Goal: Information Seeking & Learning: Learn about a topic

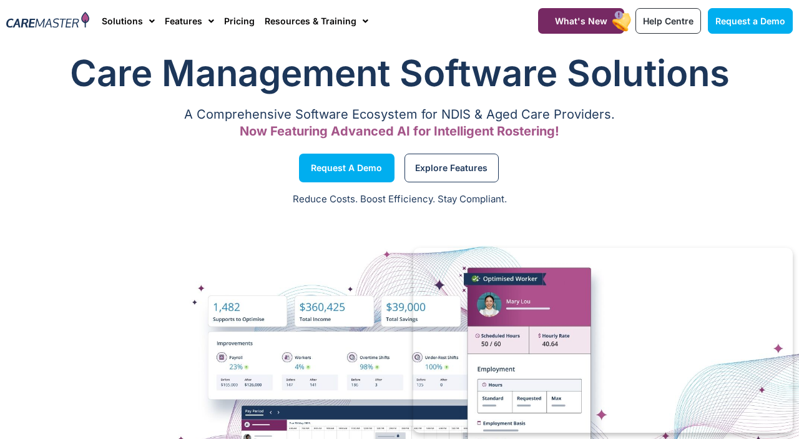
click at [678, 214] on div "Reduce Costs. Boost Efficiency. Stay Compliant." at bounding box center [399, 200] width 799 height 31
click at [796, 265] on div at bounding box center [399, 402] width 799 height 375
click at [772, 139] on div "A Comprehensive Software Ecosystem for NDIS & Aged Care Providers. Now Featurin…" at bounding box center [399, 128] width 787 height 34
click at [567, 132] on p "Now Featuring Advanced AI for Intelligent Rostering!" at bounding box center [399, 131] width 787 height 8
click at [460, 122] on div "A Comprehensive Software Ecosystem for NDIS & Aged Care Providers. Now Featurin…" at bounding box center [399, 123] width 787 height 25
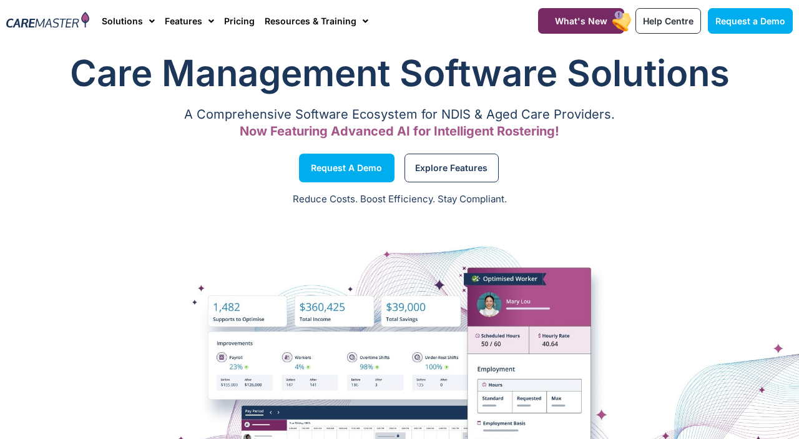
click at [455, 131] on span "Now Featuring Advanced AI for Intelligent Rostering!" at bounding box center [400, 131] width 320 height 15
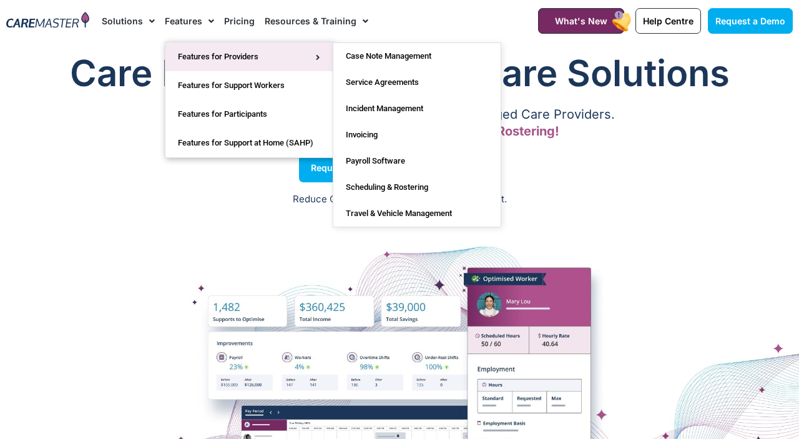
click at [275, 64] on link "Features for Providers" at bounding box center [249, 56] width 167 height 29
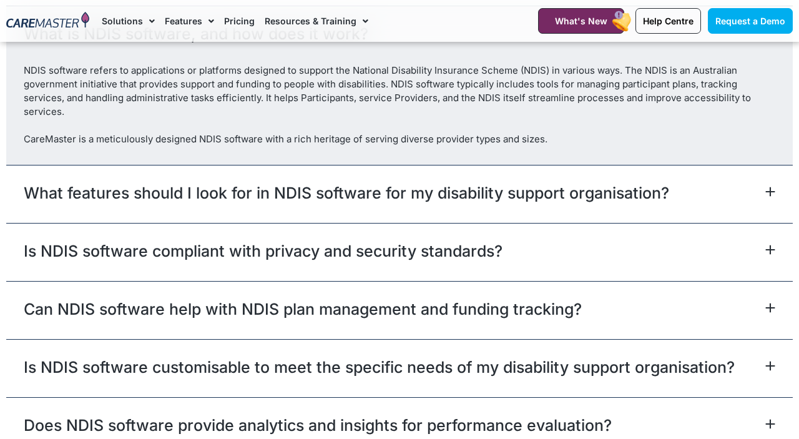
scroll to position [3748, 0]
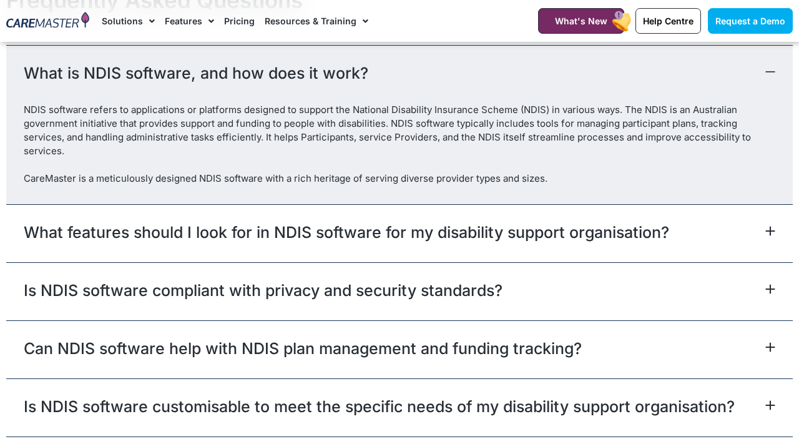
click at [597, 262] on div "What features should I look for in NDIS software for my disability support orga…" at bounding box center [399, 233] width 787 height 58
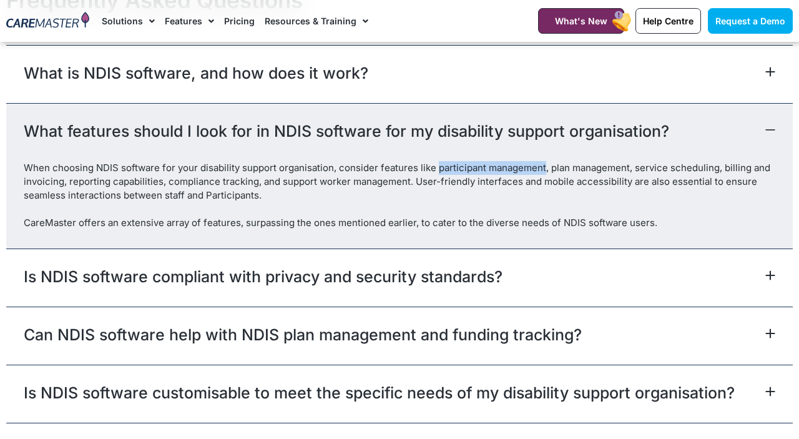
drag, startPoint x: 542, startPoint y: 195, endPoint x: 435, endPoint y: 199, distance: 107.5
click at [435, 199] on div "When choosing NDIS software for your disability support organisation, consider …" at bounding box center [400, 181] width 752 height 41
drag, startPoint x: 549, startPoint y: 196, endPoint x: 617, endPoint y: 200, distance: 68.2
click at [617, 200] on div "When choosing NDIS software for your disability support organisation, consider …" at bounding box center [400, 181] width 752 height 41
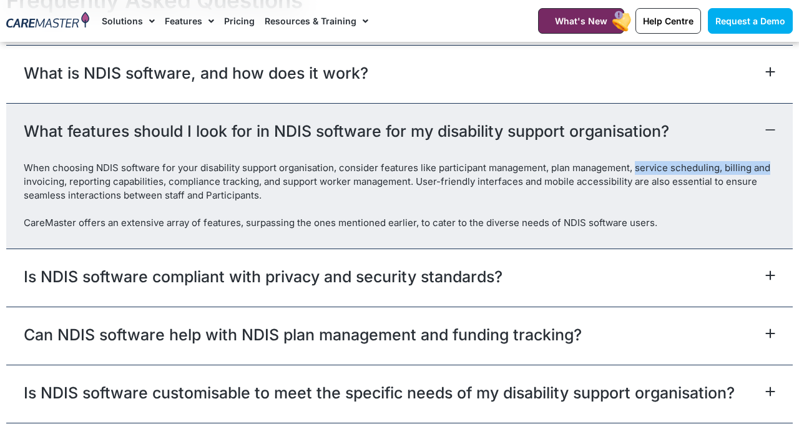
drag, startPoint x: 634, startPoint y: 199, endPoint x: 765, endPoint y: 192, distance: 130.7
click at [765, 192] on div "When choosing NDIS software for your disability support organisation, consider …" at bounding box center [400, 181] width 752 height 41
click at [69, 202] on div "When choosing NDIS software for your disability support organisation, consider …" at bounding box center [400, 181] width 752 height 41
drag, startPoint x: 66, startPoint y: 210, endPoint x: 41, endPoint y: 210, distance: 24.4
click at [41, 202] on div "When choosing NDIS software for your disability support organisation, consider …" at bounding box center [400, 181] width 752 height 41
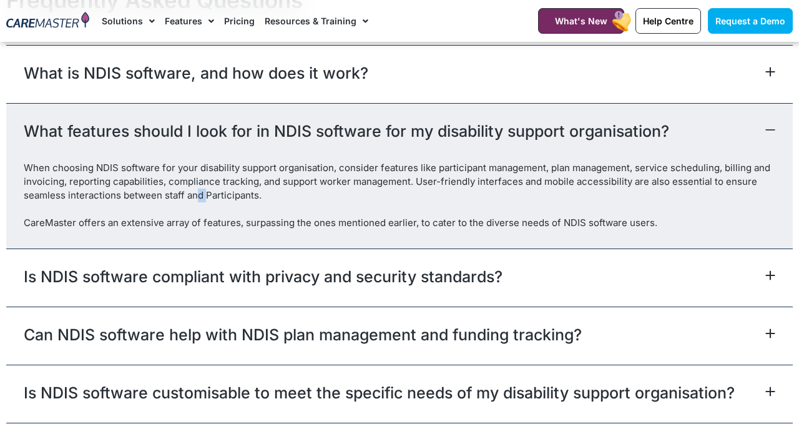
click at [199, 202] on div "When choosing NDIS software for your disability support organisation, consider …" at bounding box center [400, 181] width 752 height 41
click at [193, 202] on div "When choosing NDIS software for your disability support organisation, consider …" at bounding box center [400, 181] width 752 height 41
drag, startPoint x: 408, startPoint y: 209, endPoint x: 295, endPoint y: 208, distance: 113.7
click at [295, 202] on div "When choosing NDIS software for your disability support organisation, consider …" at bounding box center [400, 181] width 752 height 41
click at [293, 202] on div "When choosing NDIS software for your disability support organisation, consider …" at bounding box center [400, 181] width 752 height 41
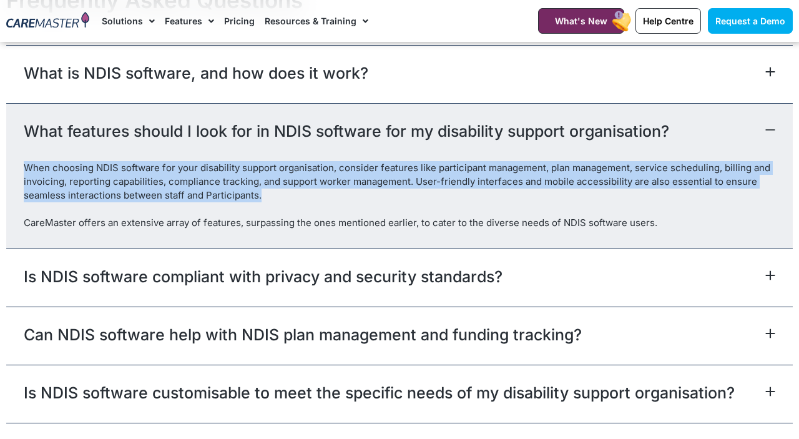
drag, startPoint x: 289, startPoint y: 225, endPoint x: 7, endPoint y: 189, distance: 284.0
click at [9, 188] on div "When choosing NDIS software for your disability support organisation, consider …" at bounding box center [399, 204] width 787 height 87
